Goal: Information Seeking & Learning: Learn about a topic

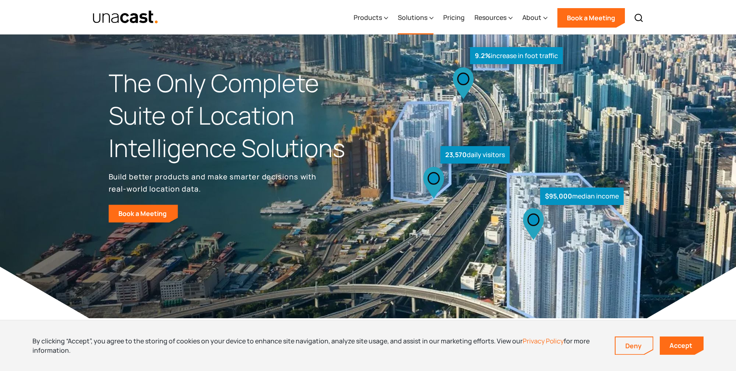
click at [409, 15] on div "Solutions" at bounding box center [413, 18] width 30 height 10
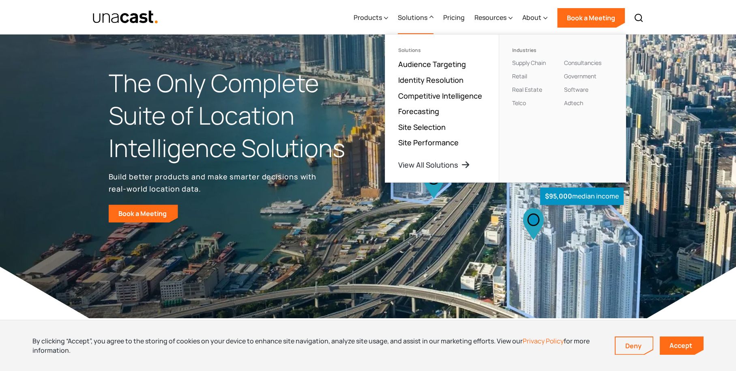
click at [332, 199] on div "The Only Complete Suite of Location Intelligence Solutions Build better product…" at bounding box center [238, 144] width 259 height 155
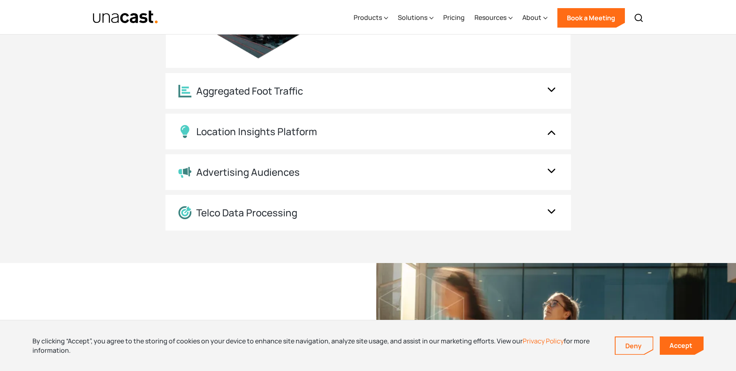
scroll to position [982, 0]
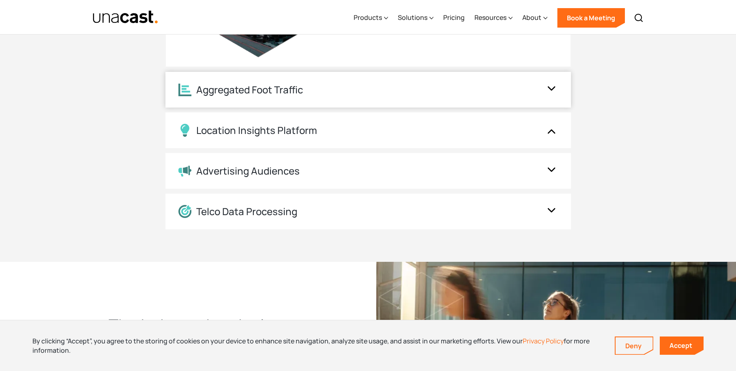
click at [314, 96] on div "Aggregated Foot Traffic" at bounding box center [359, 90] width 363 height 13
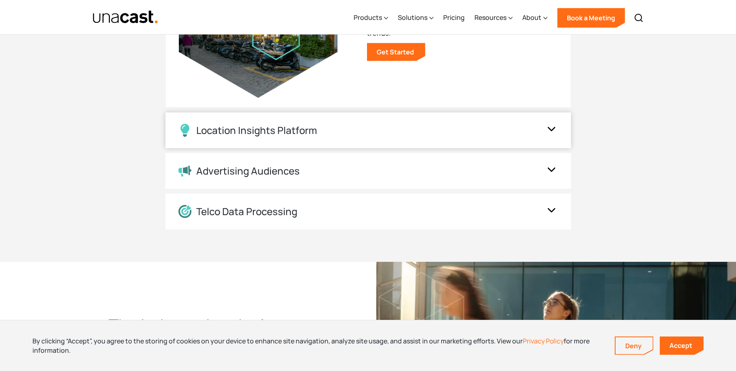
click at [315, 132] on div "Location Insights Platform" at bounding box center [256, 130] width 121 height 12
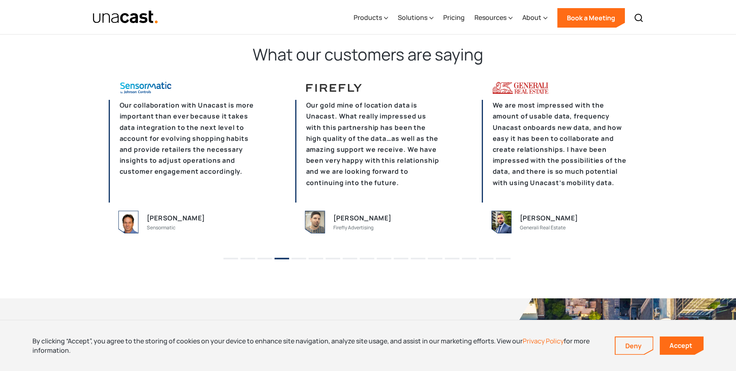
scroll to position [1975, 0]
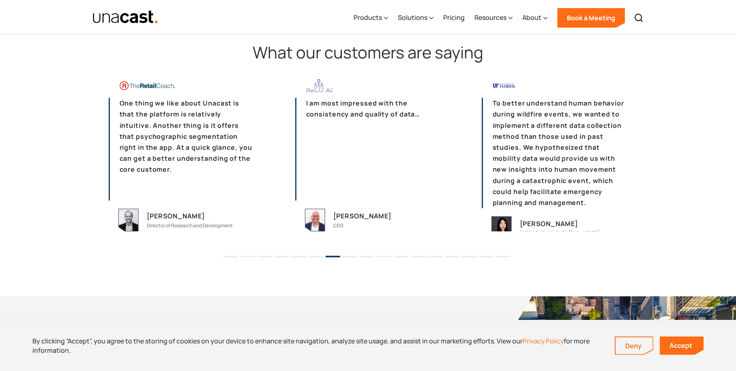
drag, startPoint x: 347, startPoint y: 182, endPoint x: 54, endPoint y: 236, distance: 297.3
click at [54, 236] on div "We already had the framework for data. So on our end, it wasn’t tough to introd…" at bounding box center [368, 163] width 736 height 168
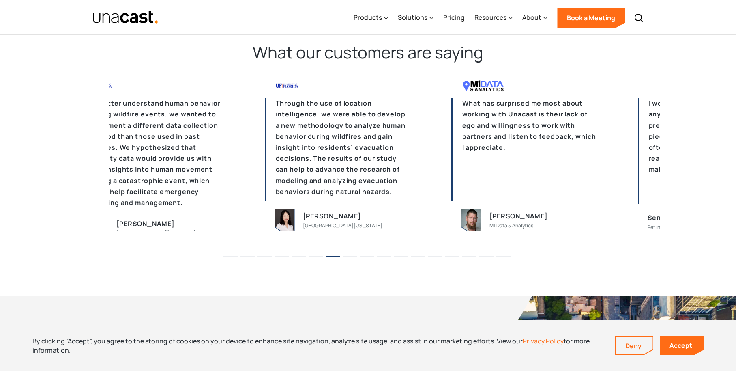
drag, startPoint x: 575, startPoint y: 191, endPoint x: 171, endPoint y: 201, distance: 403.5
click at [171, 201] on p "To better understand human behavior during wildfire events, we wanted to implem…" at bounding box center [151, 153] width 146 height 110
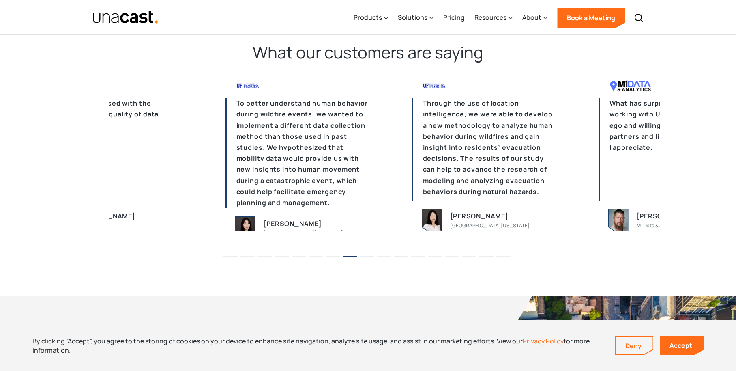
drag, startPoint x: 552, startPoint y: 167, endPoint x: 124, endPoint y: 212, distance: 430.4
click at [412, 212] on div "Through the use of location intelligence, we were able to develop a new methodo…" at bounding box center [485, 155] width 146 height 152
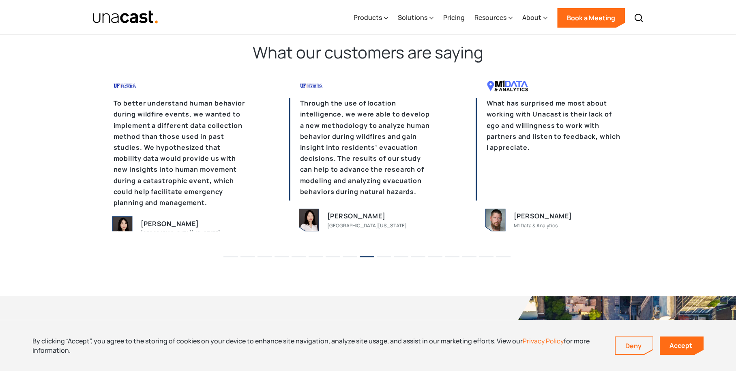
drag, startPoint x: 559, startPoint y: 171, endPoint x: 4, endPoint y: 180, distance: 555.8
click at [43, 178] on div "We already had the framework for data. So on our end, it wasn’t tough to introd…" at bounding box center [368, 163] width 736 height 168
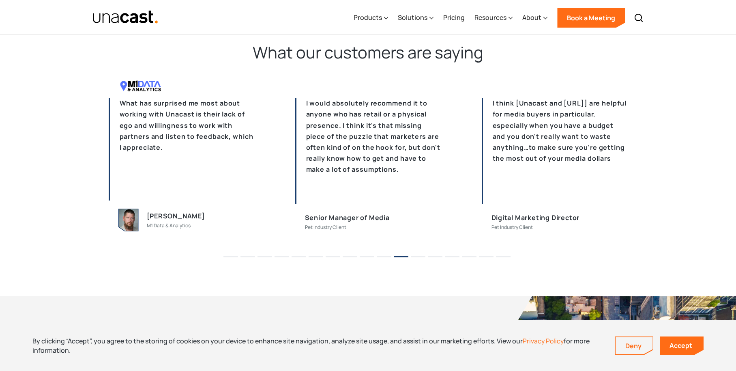
drag, startPoint x: 430, startPoint y: 156, endPoint x: -36, endPoint y: 185, distance: 467.1
click at [418, 256] on button "12" at bounding box center [418, 256] width 15 height 2
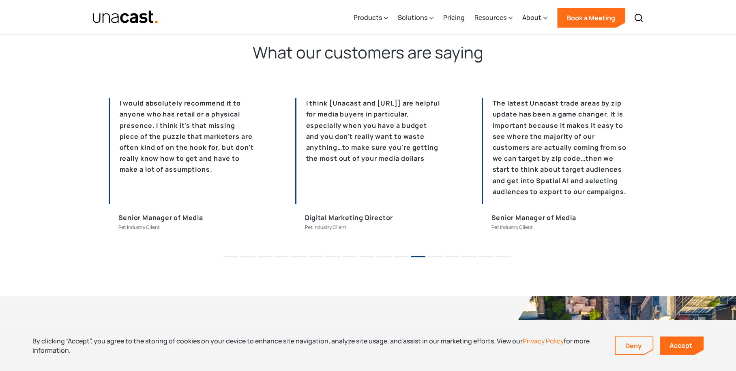
click at [439, 256] on button "13" at bounding box center [435, 256] width 15 height 2
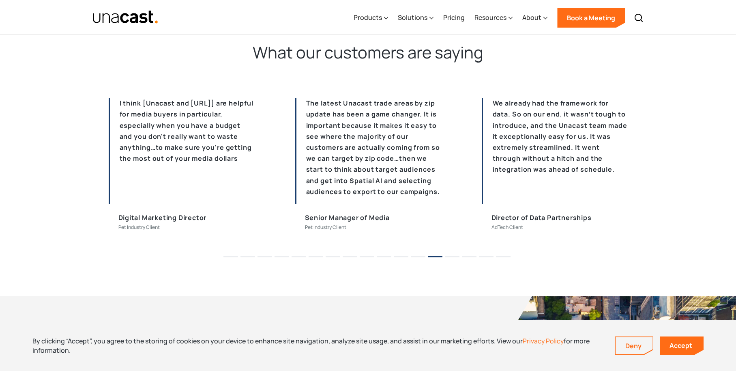
click at [457, 257] on button "14" at bounding box center [452, 256] width 15 height 2
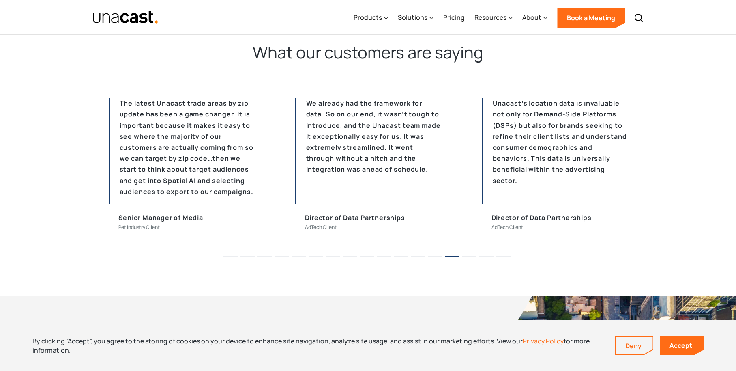
click at [475, 257] on button "15" at bounding box center [469, 256] width 15 height 2
click at [492, 258] on li "16" at bounding box center [486, 253] width 15 height 12
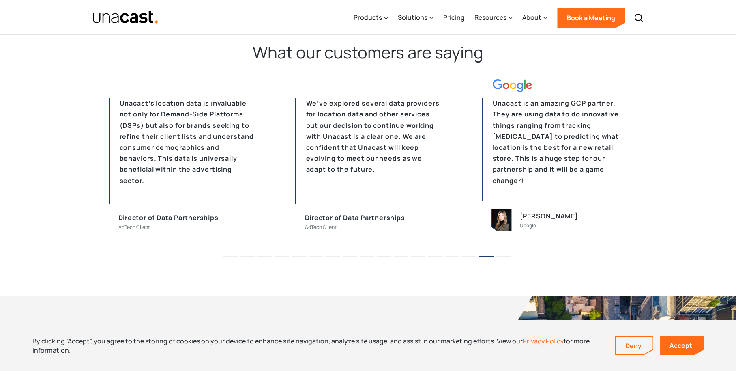
click at [499, 258] on li "17" at bounding box center [503, 253] width 15 height 12
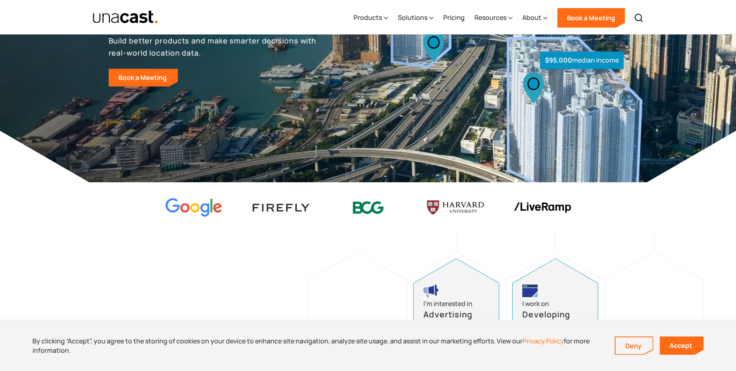
scroll to position [0, 0]
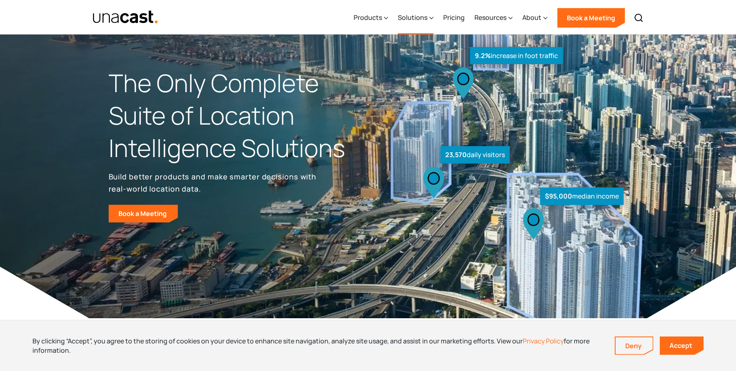
click at [426, 17] on div "Solutions" at bounding box center [413, 18] width 30 height 10
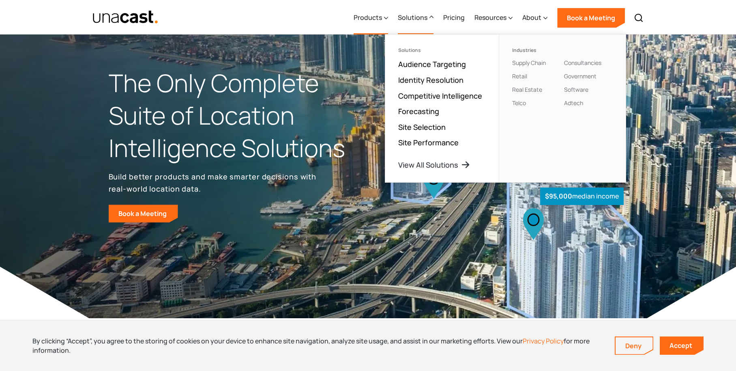
click at [366, 17] on div "Products" at bounding box center [367, 18] width 28 height 10
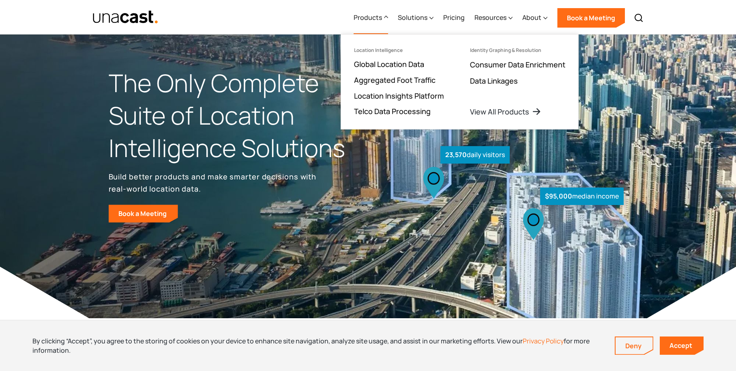
click at [312, 22] on div "Products Location Intelligence Global Location Data Aggregated Foot Traffic Loc…" at bounding box center [368, 17] width 584 height 34
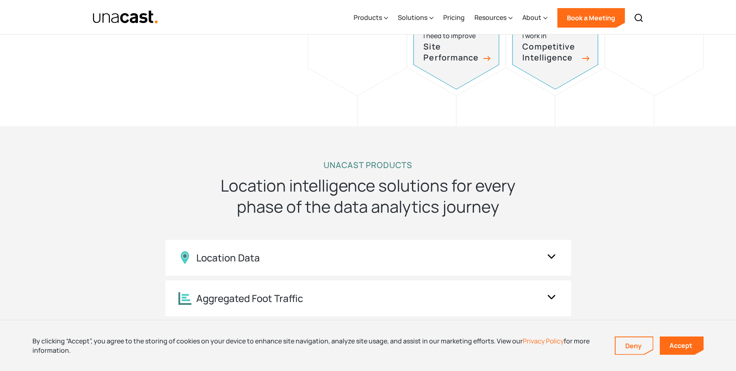
scroll to position [575, 0]
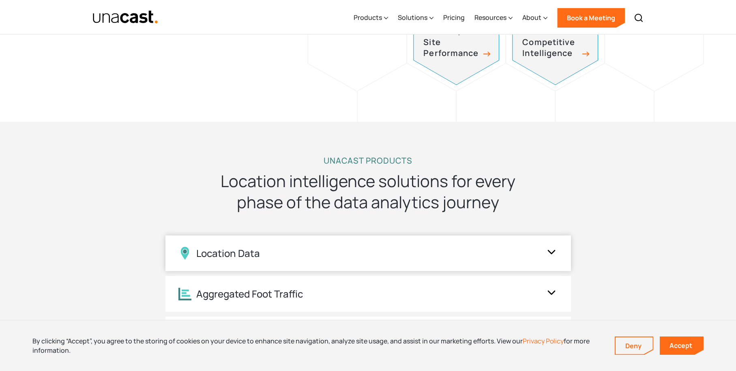
click at [289, 246] on div "Location Data" at bounding box center [367, 253] width 405 height 36
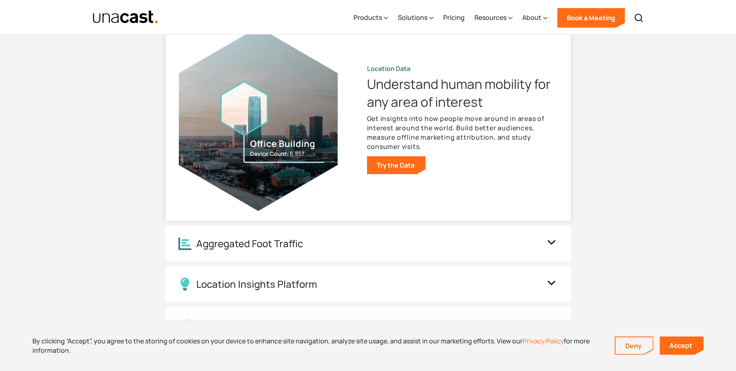
scroll to position [832, 0]
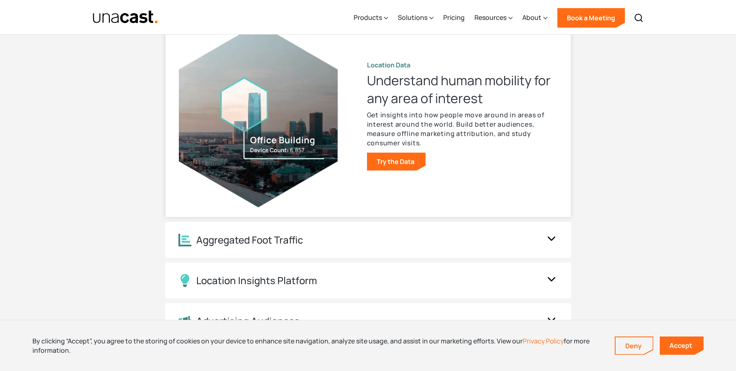
click at [289, 246] on div "Aggregated Foot Traffic" at bounding box center [249, 240] width 107 height 12
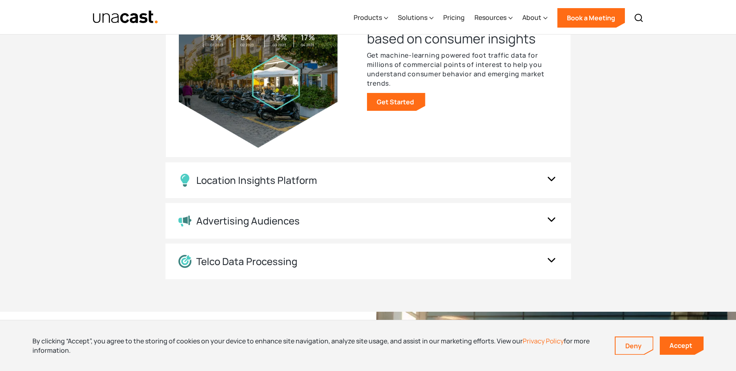
scroll to position [962, 0]
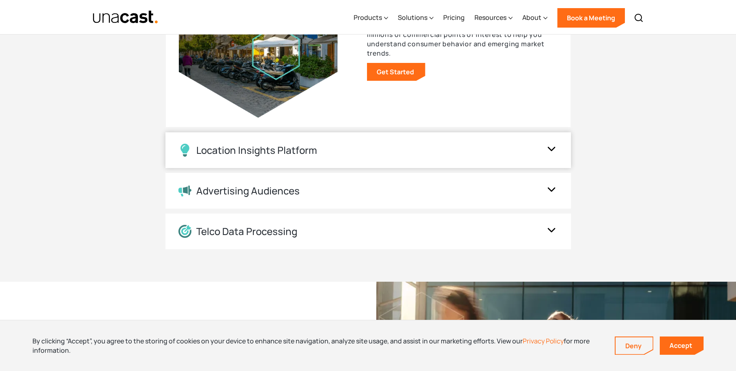
click at [305, 158] on div "Location Insights Platform" at bounding box center [367, 150] width 405 height 36
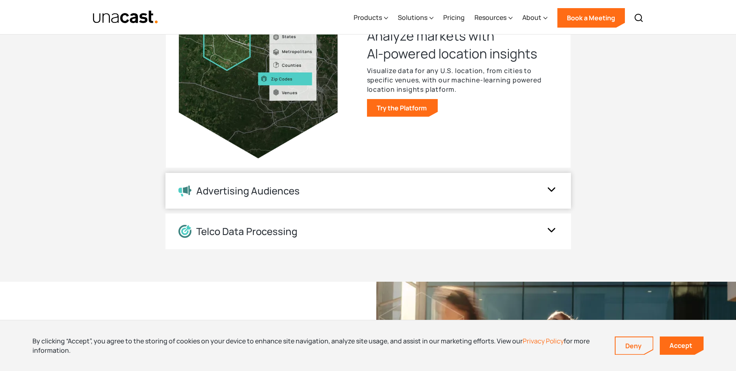
click at [286, 197] on div "Advertising Audiences" at bounding box center [247, 191] width 103 height 12
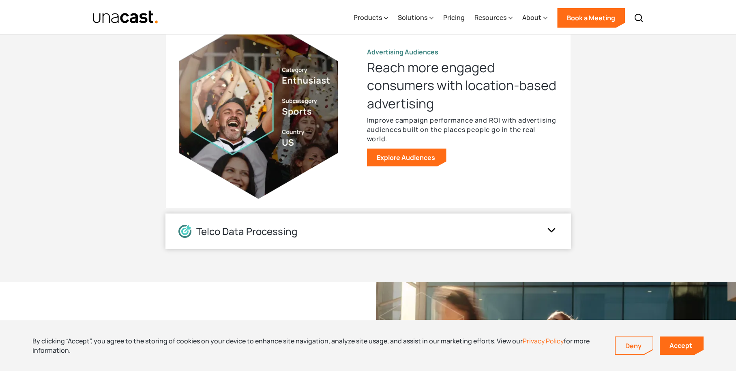
click at [286, 236] on div "Telco Data Processing" at bounding box center [246, 231] width 101 height 12
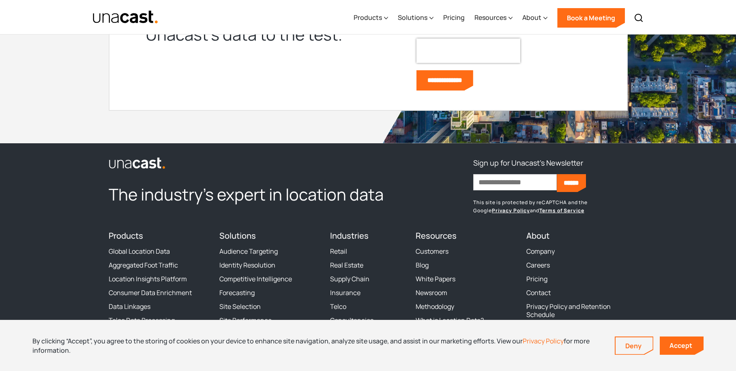
scroll to position [2493, 0]
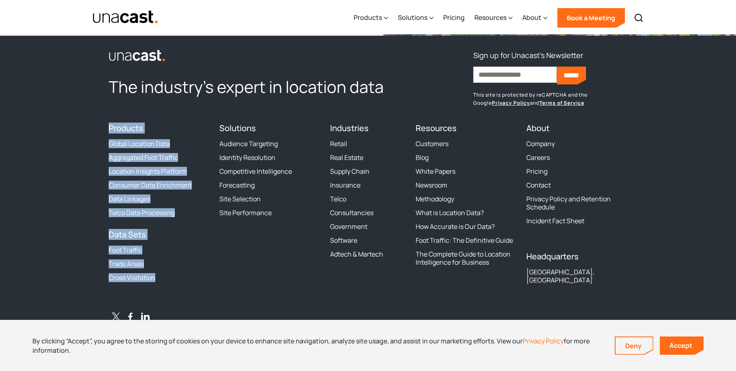
drag, startPoint x: 160, startPoint y: 292, endPoint x: 96, endPoint y: 128, distance: 175.6
click at [96, 128] on footer "The industry’s expert in location data Sign up for Unacast's Newsletter First n…" at bounding box center [368, 203] width 736 height 335
